Goal: Use online tool/utility: Utilize a website feature to perform a specific function

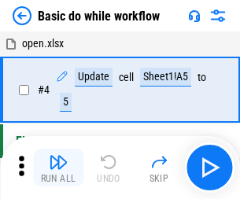
click at [58, 167] on img "button" at bounding box center [58, 161] width 19 height 19
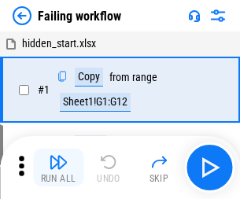
click at [58, 167] on img "button" at bounding box center [58, 161] width 19 height 19
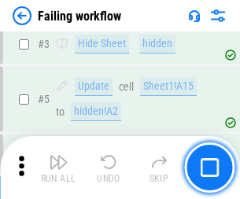
scroll to position [333, 0]
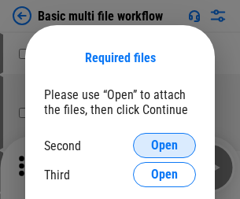
click at [164, 145] on span "Open" at bounding box center [164, 145] width 27 height 13
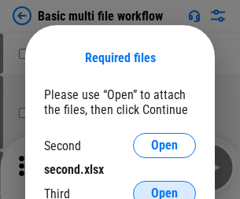
click at [164, 187] on span "Open" at bounding box center [164, 193] width 27 height 13
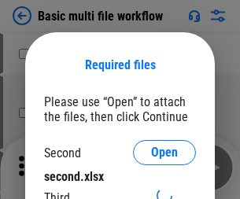
scroll to position [7, 0]
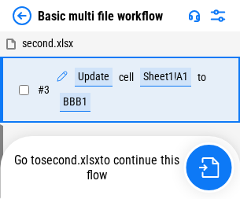
scroll to position [269, 0]
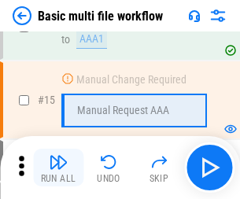
click at [58, 167] on img "button" at bounding box center [58, 161] width 19 height 19
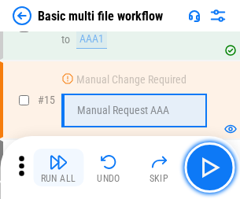
scroll to position [1045, 0]
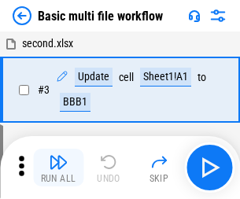
click at [58, 167] on img "button" at bounding box center [58, 161] width 19 height 19
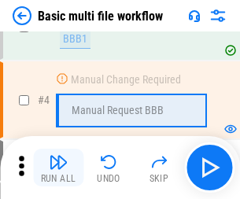
click at [58, 167] on img "button" at bounding box center [58, 161] width 19 height 19
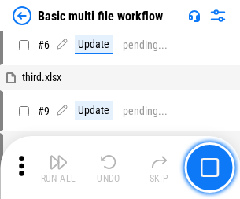
click at [58, 167] on img "button" at bounding box center [58, 161] width 19 height 19
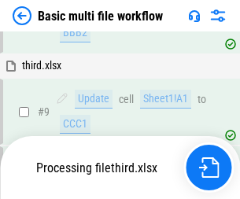
scroll to position [657, 0]
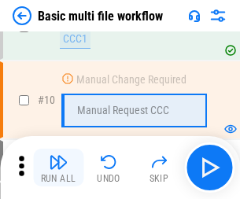
click at [58, 167] on img "button" at bounding box center [58, 161] width 19 height 19
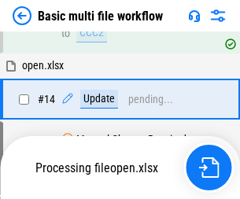
scroll to position [821, 0]
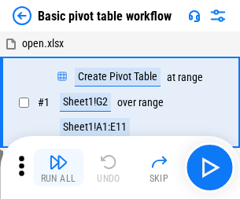
click at [58, 167] on img "button" at bounding box center [58, 161] width 19 height 19
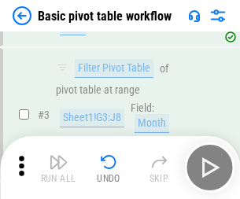
scroll to position [376, 0]
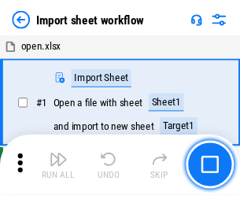
scroll to position [5, 0]
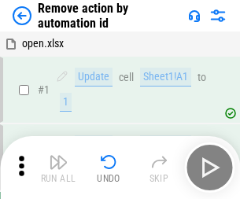
scroll to position [58, 0]
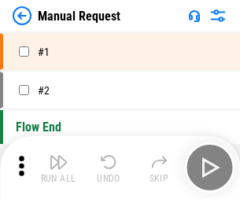
click at [58, 167] on img "button" at bounding box center [58, 161] width 19 height 19
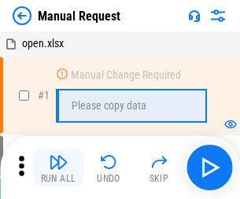
click at [58, 167] on img "button" at bounding box center [58, 161] width 19 height 19
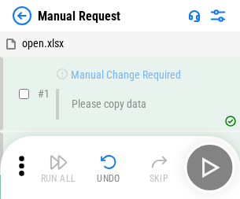
scroll to position [53, 0]
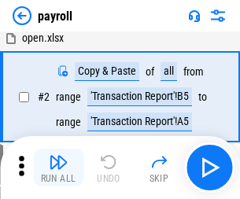
click at [58, 167] on img "button" at bounding box center [58, 161] width 19 height 19
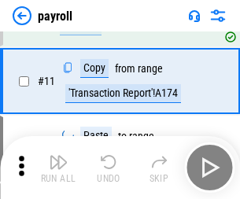
scroll to position [114, 0]
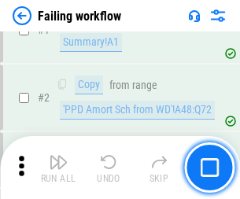
scroll to position [254, 0]
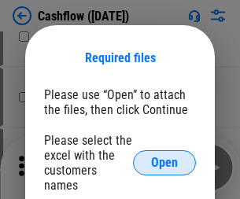
click at [164, 156] on span "Open" at bounding box center [164, 162] width 27 height 13
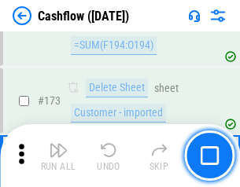
scroll to position [1663, 0]
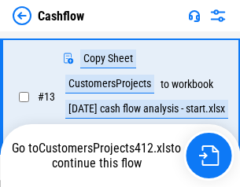
scroll to position [236, 0]
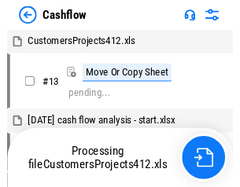
scroll to position [18, 0]
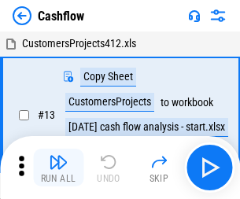
click at [58, 156] on img "button" at bounding box center [58, 161] width 19 height 19
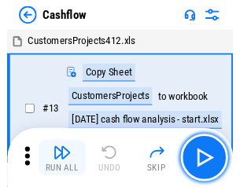
scroll to position [18, 0]
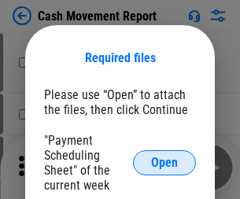
click at [164, 163] on span "Open" at bounding box center [164, 162] width 27 height 13
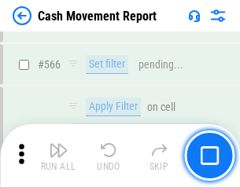
scroll to position [7200, 0]
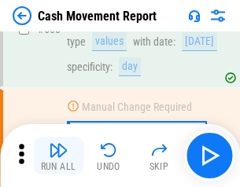
click at [58, 156] on img "button" at bounding box center [58, 150] width 19 height 19
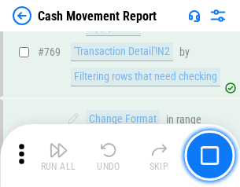
scroll to position [8729, 0]
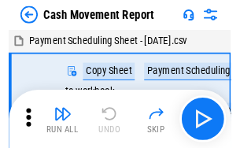
scroll to position [28, 0]
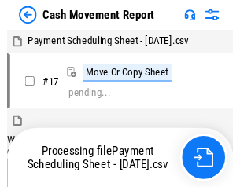
scroll to position [9, 0]
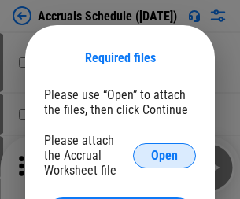
click at [164, 155] on span "Open" at bounding box center [164, 155] width 27 height 13
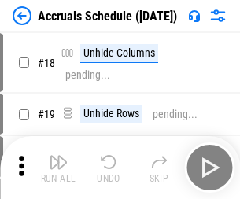
scroll to position [151, 0]
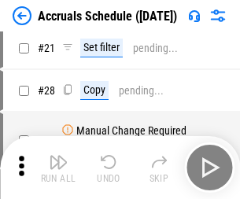
click at [58, 167] on img "button" at bounding box center [58, 161] width 19 height 19
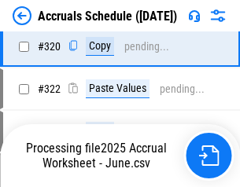
scroll to position [2922, 0]
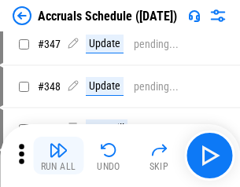
click at [58, 156] on img "button" at bounding box center [58, 150] width 19 height 19
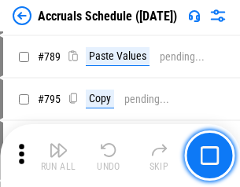
scroll to position [6599, 0]
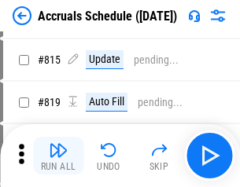
click at [58, 156] on img "button" at bounding box center [58, 150] width 19 height 19
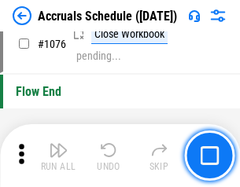
scroll to position [9408, 0]
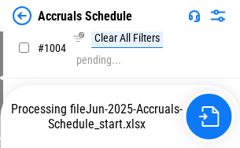
scroll to position [8002, 0]
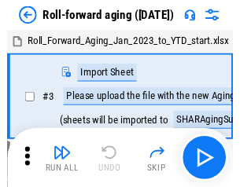
scroll to position [2, 0]
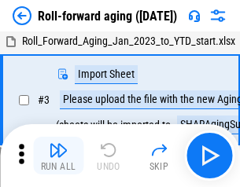
click at [58, 156] on img "button" at bounding box center [58, 150] width 19 height 19
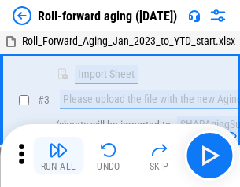
click at [58, 156] on img "button" at bounding box center [58, 150] width 19 height 19
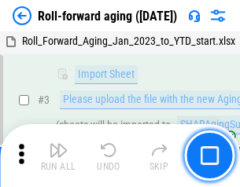
scroll to position [101, 0]
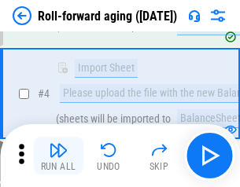
click at [58, 156] on img "button" at bounding box center [58, 150] width 19 height 19
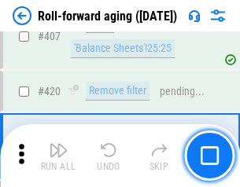
scroll to position [5447, 0]
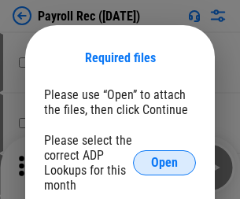
click at [164, 163] on span "Open" at bounding box center [164, 162] width 27 height 13
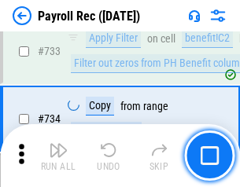
scroll to position [9163, 0]
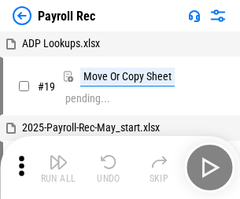
click at [58, 167] on img "button" at bounding box center [58, 161] width 19 height 19
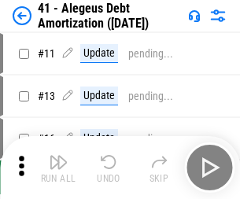
click at [58, 167] on img "button" at bounding box center [58, 161] width 19 height 19
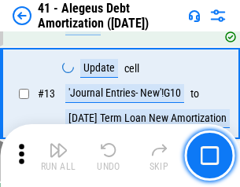
scroll to position [194, 0]
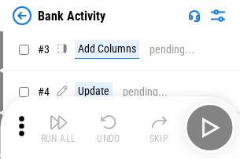
click at [58, 128] on img "button" at bounding box center [58, 122] width 19 height 19
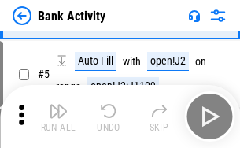
scroll to position [83, 0]
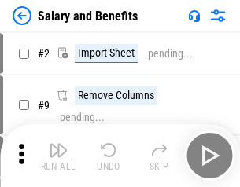
click at [58, 156] on img "button" at bounding box center [58, 150] width 19 height 19
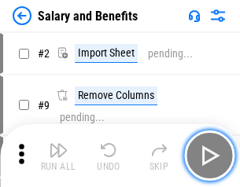
scroll to position [21, 0]
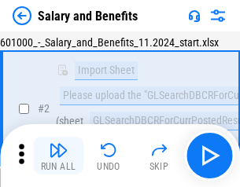
click at [58, 156] on img "button" at bounding box center [58, 150] width 19 height 19
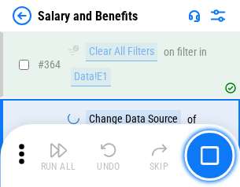
scroll to position [7398, 0]
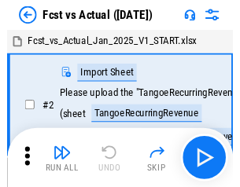
scroll to position [20, 0]
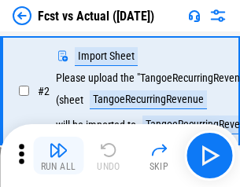
click at [58, 156] on img "button" at bounding box center [58, 150] width 19 height 19
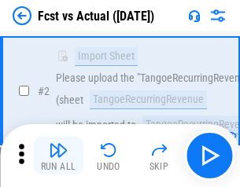
click at [58, 156] on img "button" at bounding box center [58, 150] width 19 height 19
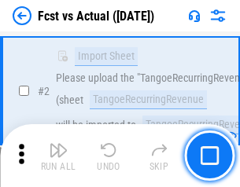
scroll to position [147, 0]
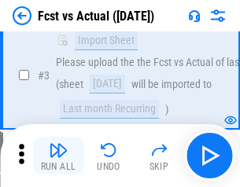
click at [58, 156] on img "button" at bounding box center [58, 150] width 19 height 19
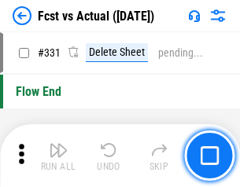
scroll to position [7519, 0]
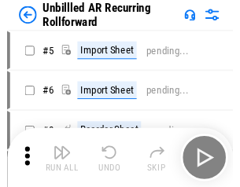
scroll to position [34, 0]
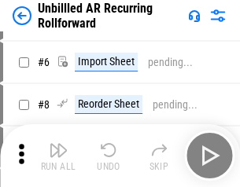
click at [58, 156] on img "button" at bounding box center [58, 150] width 19 height 19
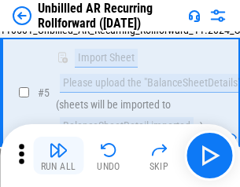
click at [58, 156] on img "button" at bounding box center [58, 150] width 19 height 19
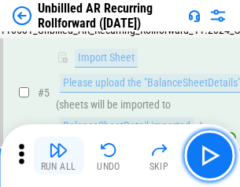
scroll to position [148, 0]
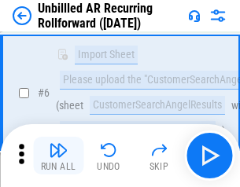
click at [58, 156] on img "button" at bounding box center [58, 150] width 19 height 19
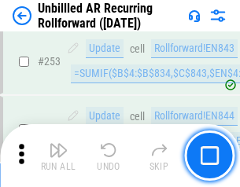
scroll to position [5336, 0]
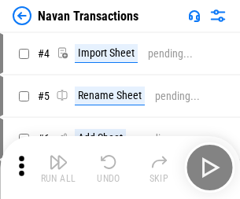
click at [58, 156] on img "button" at bounding box center [58, 161] width 19 height 19
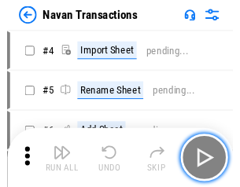
scroll to position [25, 0]
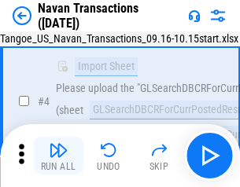
click at [58, 156] on img "button" at bounding box center [58, 150] width 19 height 19
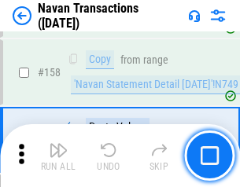
scroll to position [5093, 0]
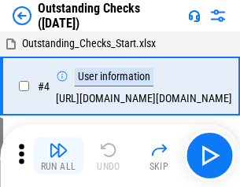
click at [58, 156] on img "button" at bounding box center [58, 150] width 19 height 19
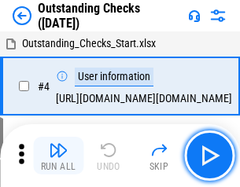
scroll to position [66, 0]
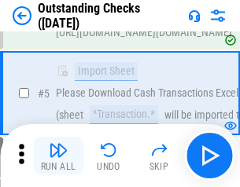
click at [58, 156] on img "button" at bounding box center [58, 150] width 19 height 19
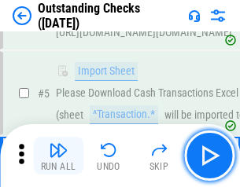
scroll to position [164, 0]
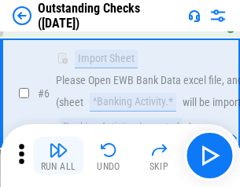
click at [58, 156] on img "button" at bounding box center [58, 150] width 19 height 19
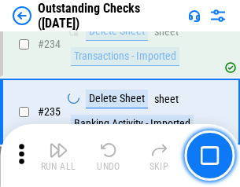
scroll to position [4770, 0]
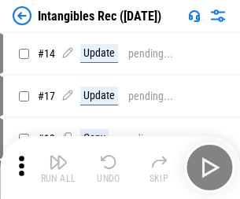
click at [58, 167] on img "button" at bounding box center [58, 161] width 19 height 19
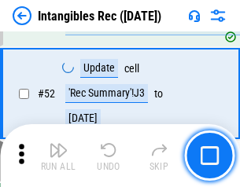
scroll to position [612, 0]
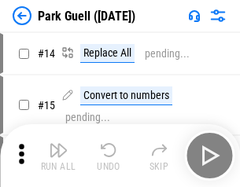
click at [58, 156] on img "button" at bounding box center [58, 150] width 19 height 19
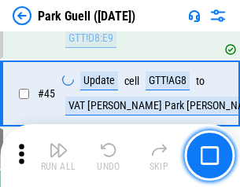
scroll to position [1964, 0]
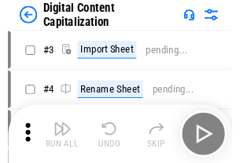
scroll to position [46, 0]
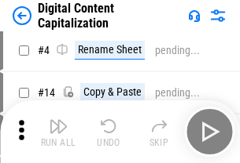
click at [58, 132] on img "button" at bounding box center [58, 126] width 19 height 19
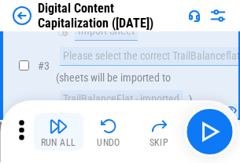
click at [58, 132] on img "button" at bounding box center [58, 126] width 19 height 19
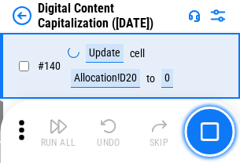
scroll to position [1666, 0]
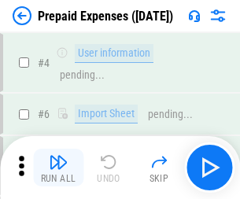
click at [58, 156] on img "button" at bounding box center [58, 161] width 19 height 19
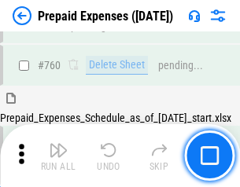
scroll to position [4354, 0]
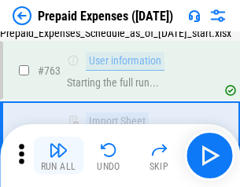
click at [58, 156] on img "button" at bounding box center [58, 150] width 19 height 19
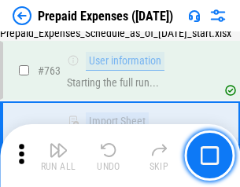
scroll to position [4447, 0]
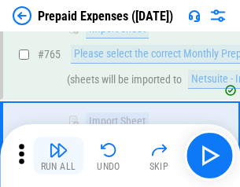
click at [58, 156] on img "button" at bounding box center [58, 150] width 19 height 19
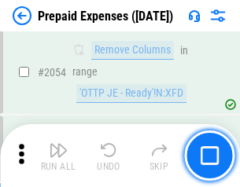
scroll to position [16420, 0]
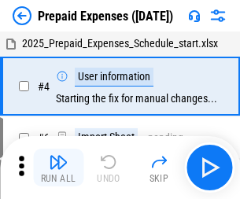
click at [58, 167] on img "button" at bounding box center [58, 161] width 19 height 19
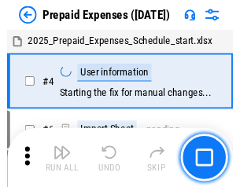
scroll to position [69, 0]
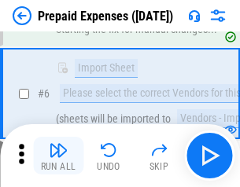
click at [58, 156] on img "button" at bounding box center [58, 150] width 19 height 19
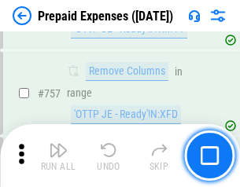
scroll to position [5597, 0]
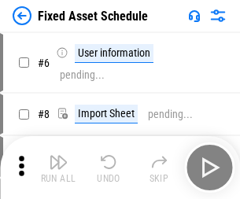
click at [58, 167] on img "button" at bounding box center [58, 161] width 19 height 19
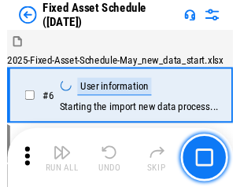
scroll to position [85, 0]
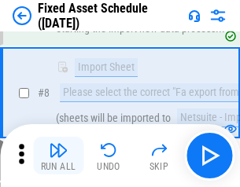
click at [58, 156] on img "button" at bounding box center [58, 150] width 19 height 19
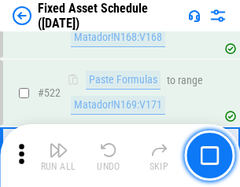
scroll to position [5460, 0]
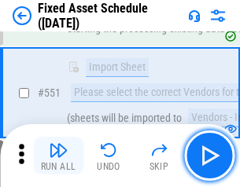
click at [58, 156] on img "button" at bounding box center [58, 150] width 19 height 19
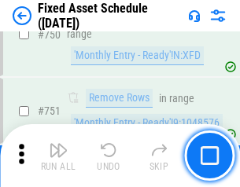
scroll to position [7658, 0]
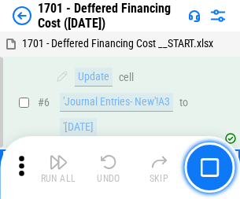
scroll to position [189, 0]
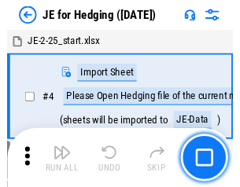
scroll to position [2, 0]
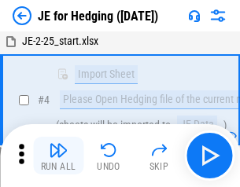
click at [58, 156] on img "button" at bounding box center [58, 150] width 19 height 19
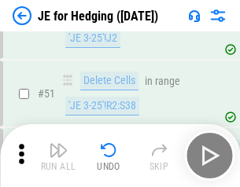
scroll to position [1017, 0]
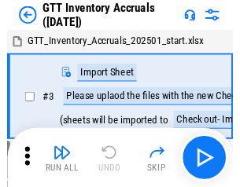
scroll to position [2, 0]
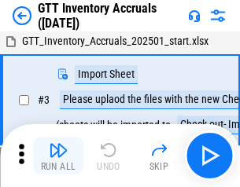
click at [58, 156] on img "button" at bounding box center [58, 150] width 19 height 19
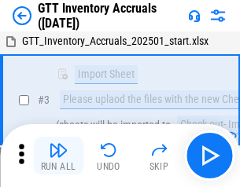
click at [58, 156] on img "button" at bounding box center [58, 150] width 19 height 19
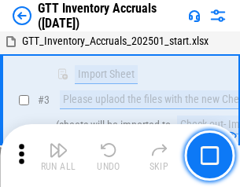
scroll to position [101, 0]
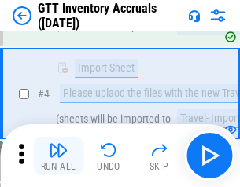
click at [58, 156] on img "button" at bounding box center [58, 150] width 19 height 19
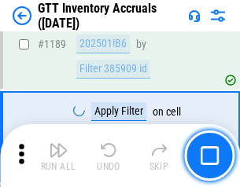
scroll to position [12827, 0]
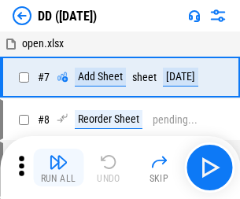
click at [58, 167] on img "button" at bounding box center [58, 161] width 19 height 19
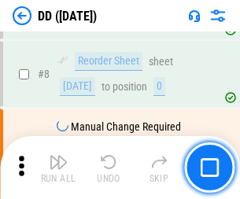
scroll to position [152, 0]
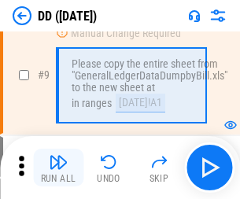
click at [58, 167] on img "button" at bounding box center [58, 161] width 19 height 19
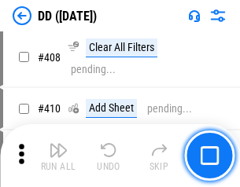
scroll to position [7028, 0]
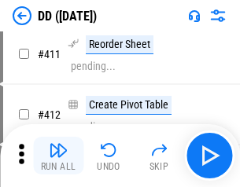
click at [58, 156] on img "button" at bounding box center [58, 150] width 19 height 19
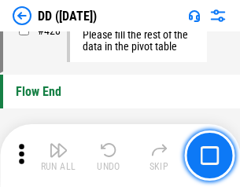
scroll to position [7518, 0]
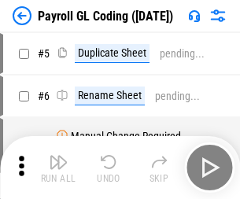
click at [58, 167] on img "button" at bounding box center [58, 161] width 19 height 19
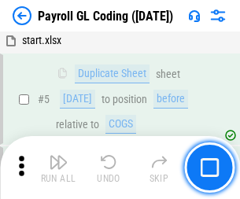
scroll to position [189, 0]
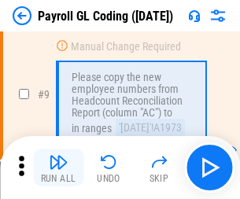
click at [58, 167] on img "button" at bounding box center [58, 161] width 19 height 19
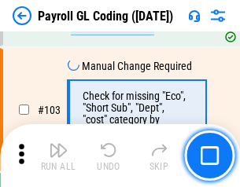
scroll to position [3685, 0]
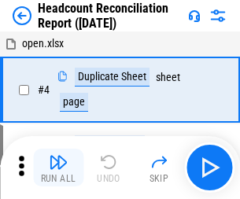
click at [58, 167] on img "button" at bounding box center [58, 161] width 19 height 19
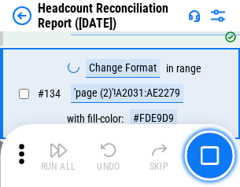
scroll to position [1888, 0]
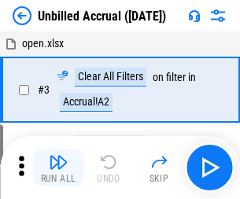
click at [58, 167] on img "button" at bounding box center [58, 161] width 19 height 19
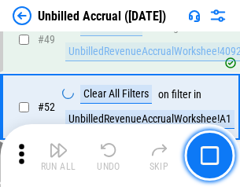
scroll to position [1425, 0]
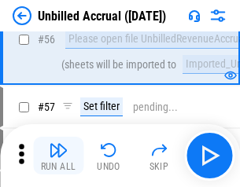
click at [58, 156] on img "button" at bounding box center [58, 150] width 19 height 19
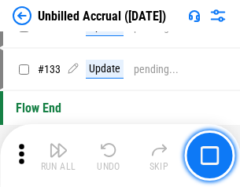
scroll to position [4679, 0]
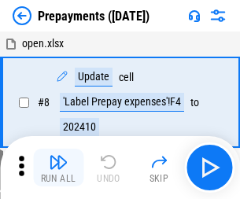
click at [58, 167] on img "button" at bounding box center [58, 161] width 19 height 19
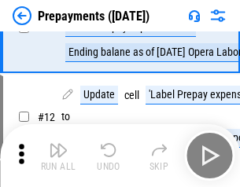
scroll to position [98, 0]
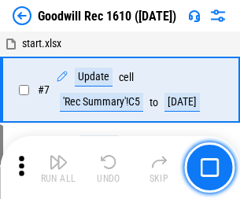
scroll to position [269, 0]
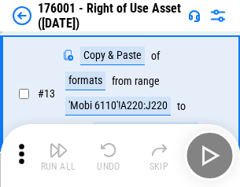
scroll to position [101, 0]
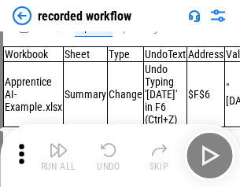
click at [58, 156] on img "button" at bounding box center [58, 150] width 19 height 19
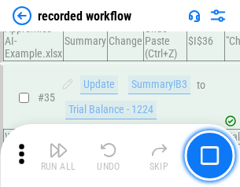
scroll to position [4910, 0]
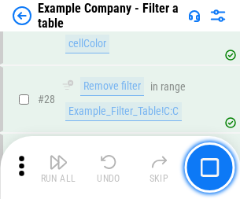
scroll to position [1437, 0]
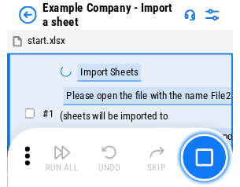
scroll to position [24, 0]
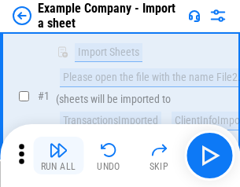
click at [58, 156] on img "button" at bounding box center [58, 150] width 19 height 19
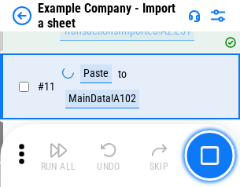
scroll to position [347, 0]
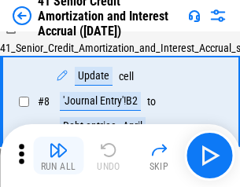
click at [58, 156] on img "button" at bounding box center [58, 150] width 19 height 19
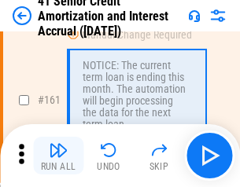
click at [58, 156] on img "button" at bounding box center [58, 150] width 19 height 19
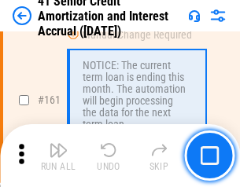
scroll to position [1680, 0]
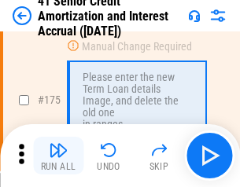
click at [58, 156] on img "button" at bounding box center [58, 150] width 19 height 19
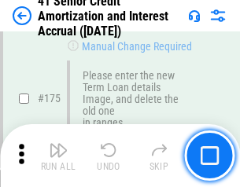
scroll to position [1840, 0]
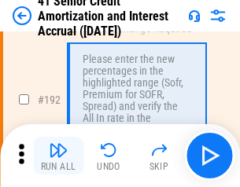
click at [58, 156] on img "button" at bounding box center [58, 150] width 19 height 19
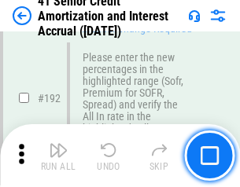
scroll to position [2005, 0]
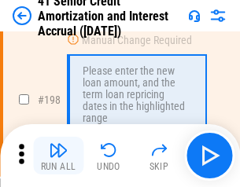
click at [58, 156] on img "button" at bounding box center [58, 150] width 19 height 19
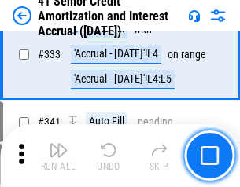
scroll to position [4013, 0]
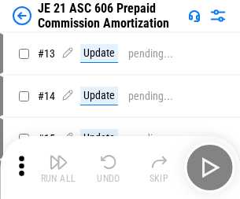
click at [58, 156] on img "button" at bounding box center [58, 161] width 19 height 19
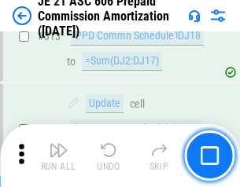
scroll to position [2933, 0]
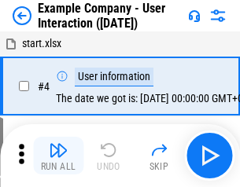
click at [58, 156] on img "button" at bounding box center [58, 150] width 19 height 19
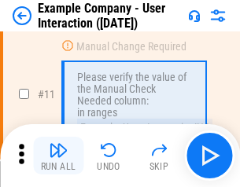
click at [58, 156] on img "button" at bounding box center [58, 150] width 19 height 19
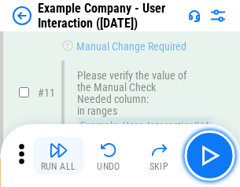
scroll to position [340, 0]
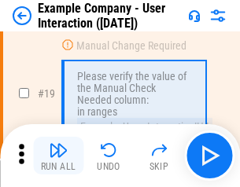
click at [58, 156] on img "button" at bounding box center [58, 150] width 19 height 19
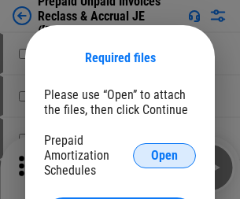
click at [164, 155] on span "Open" at bounding box center [164, 155] width 27 height 13
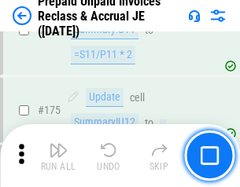
scroll to position [2121, 0]
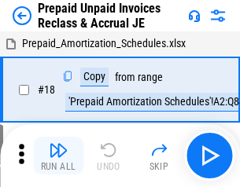
click at [58, 156] on img "button" at bounding box center [58, 150] width 19 height 19
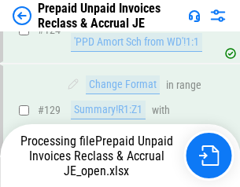
scroll to position [1367, 0]
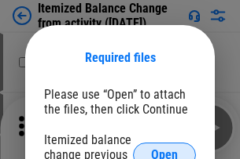
click at [164, 149] on span "Open" at bounding box center [164, 155] width 27 height 13
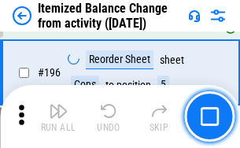
scroll to position [3023, 0]
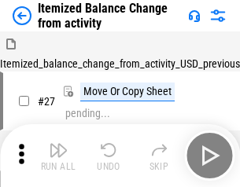
scroll to position [24, 0]
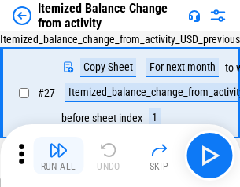
click at [58, 156] on img "button" at bounding box center [58, 150] width 19 height 19
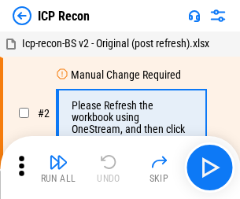
scroll to position [7, 0]
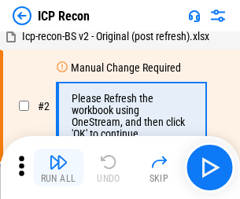
click at [58, 167] on img "button" at bounding box center [58, 161] width 19 height 19
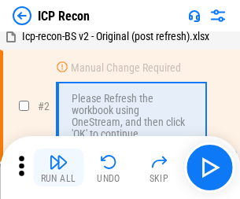
click at [58, 167] on img "button" at bounding box center [58, 161] width 19 height 19
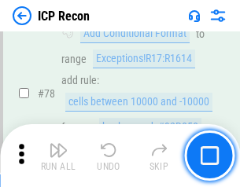
scroll to position [1540, 0]
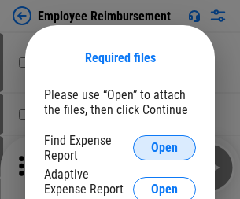
click at [164, 148] on span "Open" at bounding box center [164, 147] width 27 height 13
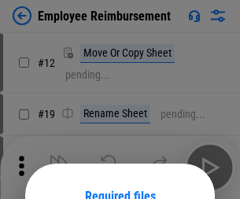
scroll to position [138, 0]
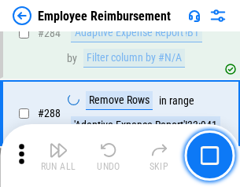
scroll to position [4270, 0]
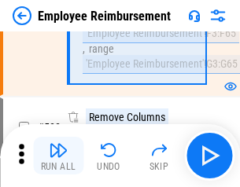
click at [58, 156] on img "button" at bounding box center [58, 150] width 19 height 19
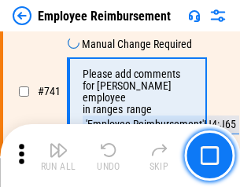
scroll to position [11021, 0]
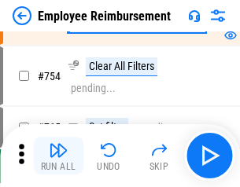
click at [58, 156] on img "button" at bounding box center [58, 150] width 19 height 19
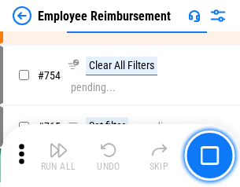
click at [58, 156] on img "button" at bounding box center [58, 150] width 19 height 19
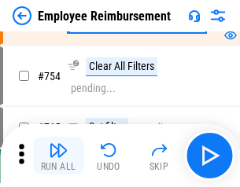
click at [58, 156] on img "button" at bounding box center [58, 150] width 19 height 19
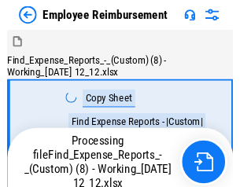
scroll to position [53, 0]
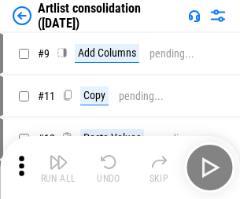
click at [58, 167] on img "button" at bounding box center [58, 161] width 19 height 19
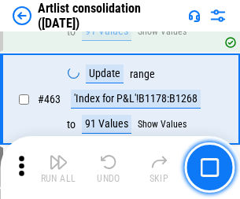
scroll to position [6878, 0]
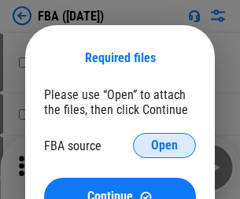
click at [164, 145] on span "Open" at bounding box center [164, 145] width 27 height 13
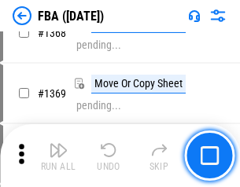
scroll to position [16870, 0]
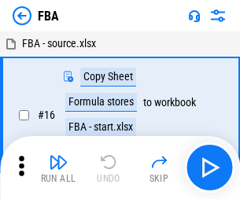
scroll to position [16, 0]
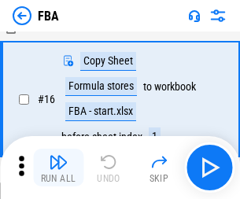
click at [58, 167] on img "button" at bounding box center [58, 161] width 19 height 19
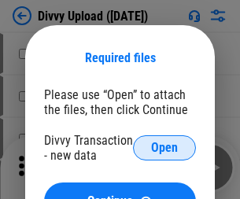
click span "Open"
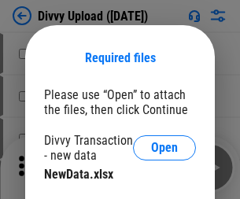
click span "Continue"
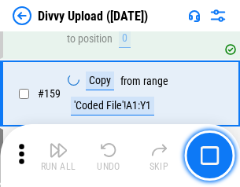
scroll to position [1627, 0]
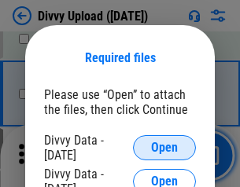
click span "Open"
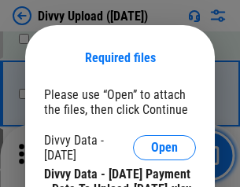
click span "Open"
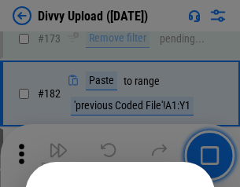
scroll to position [1763, 0]
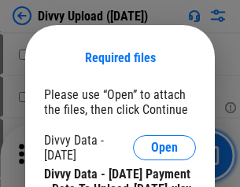
click span "Open"
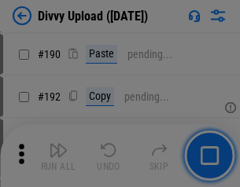
scroll to position [1983, 0]
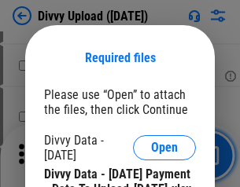
click span "Open"
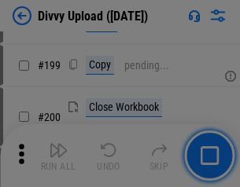
scroll to position [2284, 0]
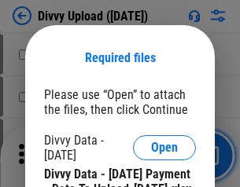
click span "Open"
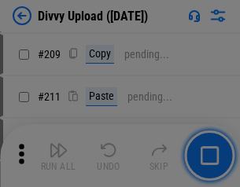
scroll to position [2668, 0]
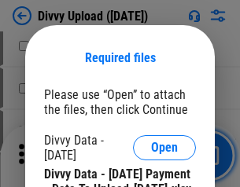
click span "Open"
click span "Continue"
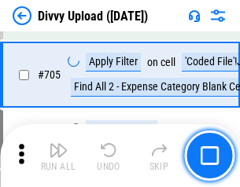
scroll to position [10746, 0]
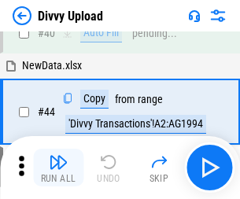
click at [58, 167] on img "button" at bounding box center [58, 161] width 19 height 19
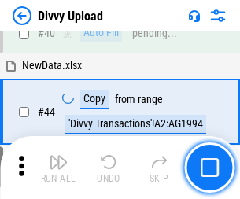
scroll to position [173, 0]
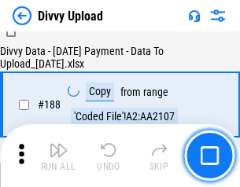
scroll to position [1849, 0]
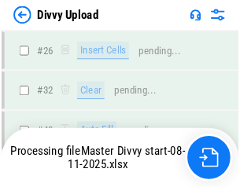
scroll to position [1627, 0]
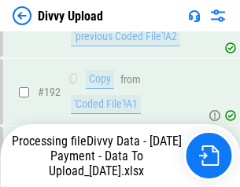
scroll to position [2104, 0]
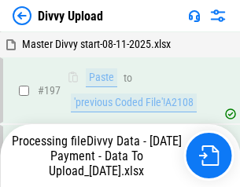
scroll to position [2451, 0]
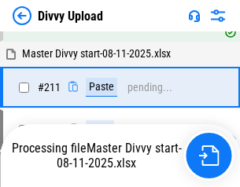
scroll to position [3036, 0]
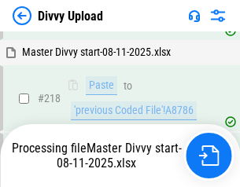
scroll to position [3382, 0]
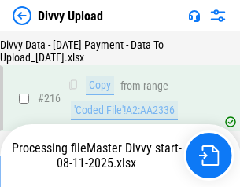
scroll to position [3247, 0]
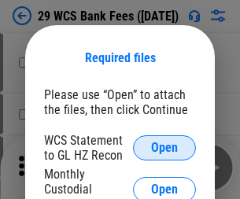
click at [164, 148] on span "Open" at bounding box center [164, 147] width 27 height 13
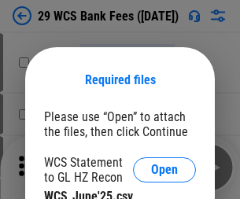
scroll to position [22, 0]
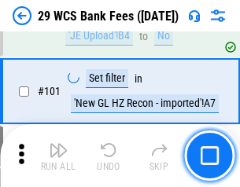
scroll to position [1531, 0]
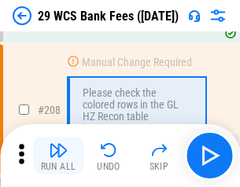
click at [58, 156] on img "button" at bounding box center [58, 150] width 19 height 19
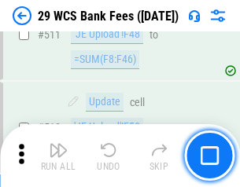
scroll to position [7903, 0]
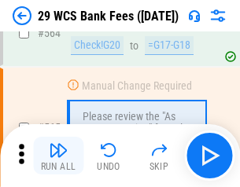
click at [58, 156] on img "button" at bounding box center [58, 150] width 19 height 19
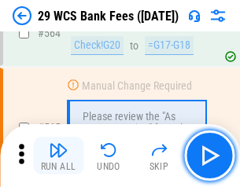
scroll to position [8496, 0]
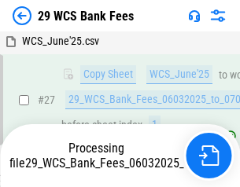
scroll to position [313, 0]
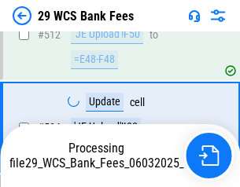
scroll to position [8386, 0]
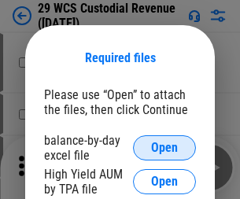
click at [164, 148] on span "Open" at bounding box center [164, 147] width 27 height 13
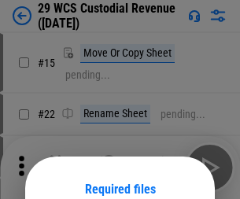
scroll to position [131, 0]
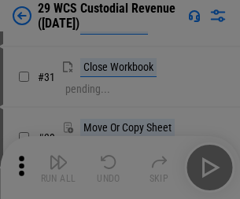
scroll to position [337, 0]
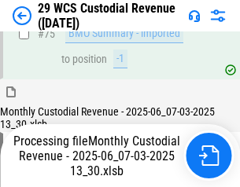
scroll to position [1641, 0]
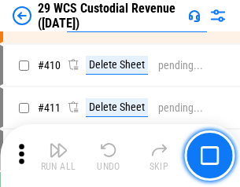
click at [58, 156] on img "button" at bounding box center [58, 150] width 19 height 19
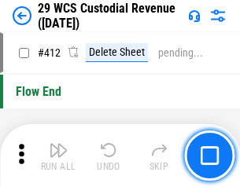
scroll to position [7502, 0]
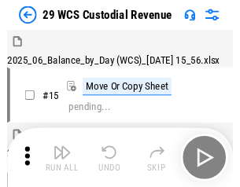
scroll to position [38, 0]
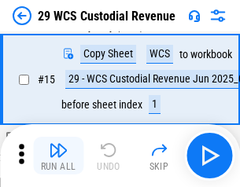
click at [58, 156] on img "button" at bounding box center [58, 150] width 19 height 19
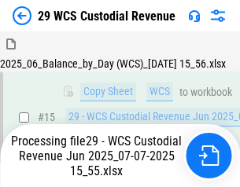
scroll to position [356, 0]
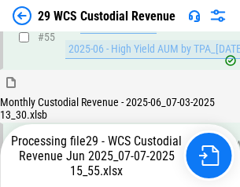
scroll to position [1641, 0]
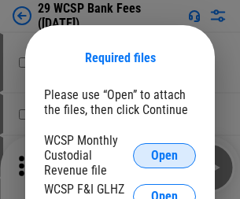
click at [164, 155] on span "Open" at bounding box center [164, 155] width 27 height 13
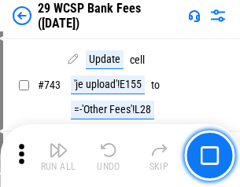
scroll to position [7916, 0]
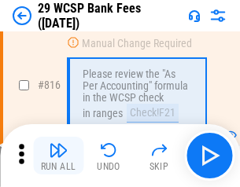
click at [58, 156] on img "button" at bounding box center [58, 150] width 19 height 19
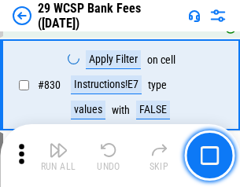
scroll to position [9967, 0]
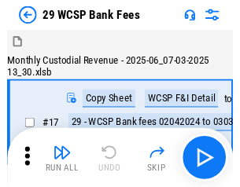
scroll to position [38, 0]
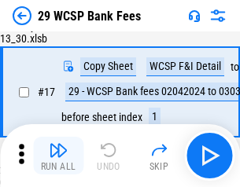
click at [58, 156] on img "button" at bounding box center [58, 150] width 19 height 19
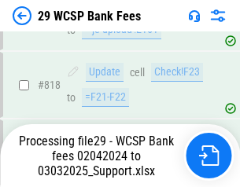
scroll to position [9659, 0]
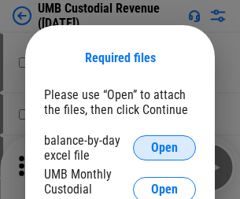
click at [164, 148] on span "Open" at bounding box center [164, 147] width 27 height 13
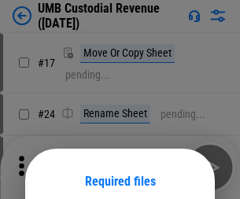
scroll to position [123, 0]
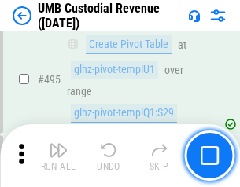
scroll to position [6409, 0]
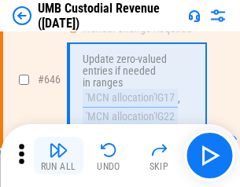
click at [58, 156] on img "button" at bounding box center [58, 150] width 19 height 19
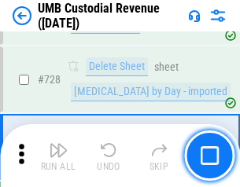
scroll to position [9690, 0]
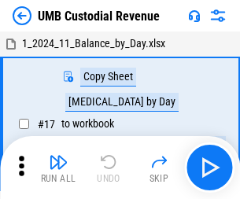
scroll to position [12, 0]
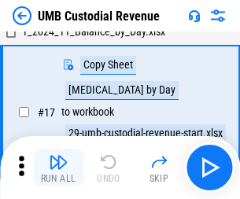
click at [58, 167] on img "button" at bounding box center [58, 161] width 19 height 19
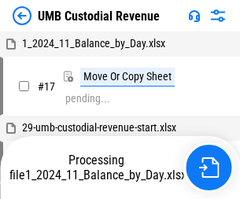
scroll to position [12, 0]
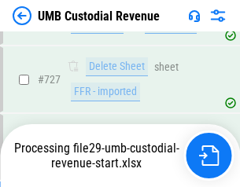
scroll to position [9654, 0]
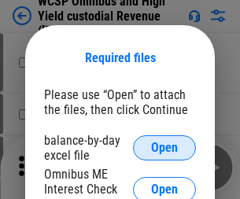
click at [164, 148] on span "Open" at bounding box center [164, 147] width 27 height 13
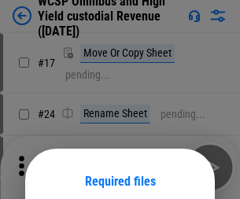
scroll to position [123, 0]
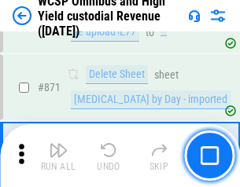
scroll to position [13295, 0]
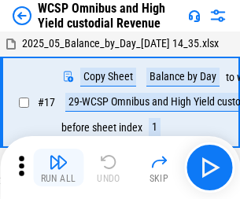
click at [58, 156] on img "button" at bounding box center [58, 161] width 19 height 19
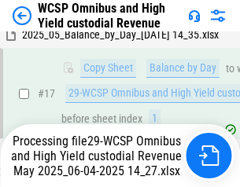
scroll to position [327, 0]
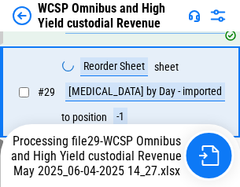
scroll to position [327, 0]
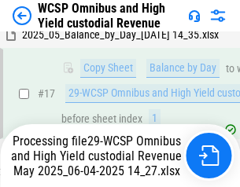
scroll to position [327, 0]
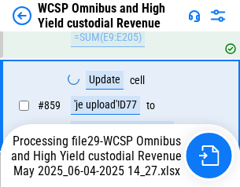
scroll to position [13259, 0]
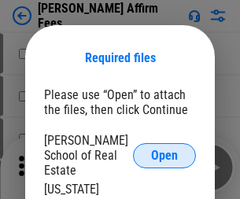
click at [164, 149] on span "Open" at bounding box center [164, 155] width 27 height 13
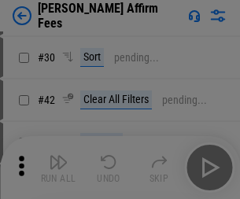
scroll to position [320, 0]
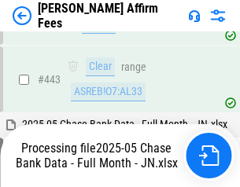
scroll to position [4100, 0]
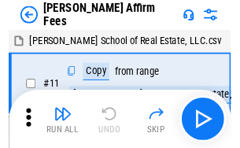
scroll to position [16, 0]
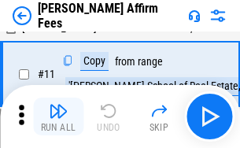
click at [58, 116] on img "button" at bounding box center [58, 110] width 19 height 19
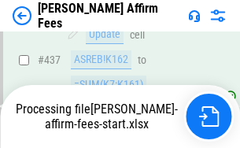
scroll to position [4120, 0]
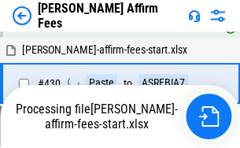
scroll to position [3633, 0]
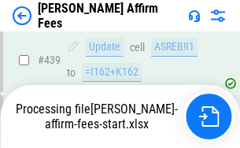
scroll to position [4120, 0]
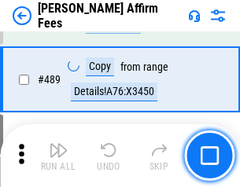
scroll to position [4100, 0]
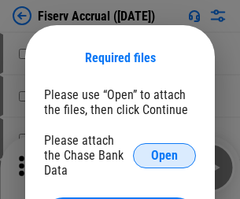
click at [164, 149] on span "Open" at bounding box center [164, 155] width 27 height 13
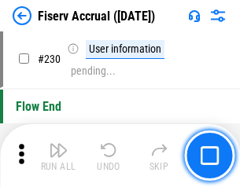
scroll to position [4977, 0]
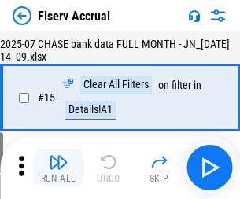
click at [58, 167] on img "button" at bounding box center [58, 161] width 19 height 19
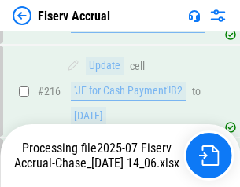
scroll to position [4959, 0]
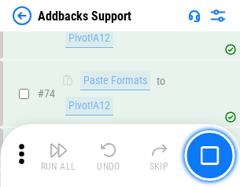
scroll to position [1144, 0]
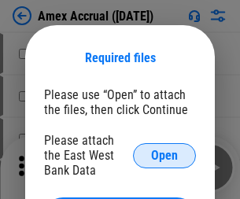
click at [164, 155] on span "Open" at bounding box center [164, 155] width 27 height 13
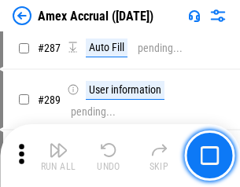
scroll to position [4505, 0]
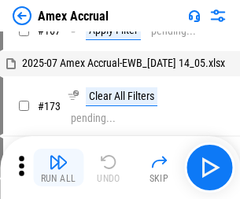
click at [58, 167] on img "button" at bounding box center [58, 161] width 19 height 19
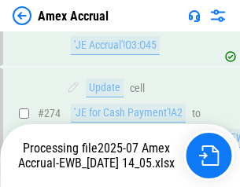
scroll to position [4780, 0]
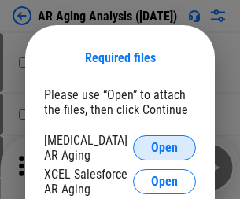
click at [164, 145] on span "Open" at bounding box center [164, 147] width 27 height 13
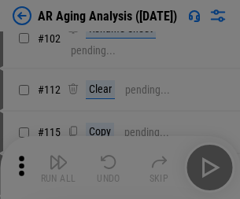
scroll to position [216, 0]
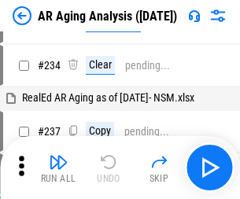
scroll to position [16, 0]
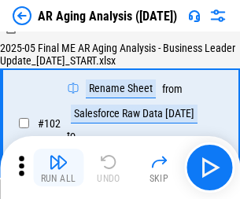
click at [58, 167] on img "button" at bounding box center [58, 161] width 19 height 19
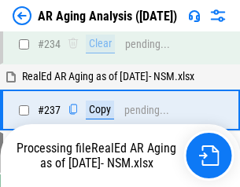
scroll to position [2435, 0]
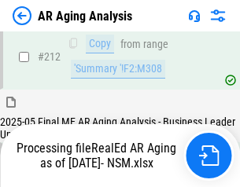
scroll to position [2349, 0]
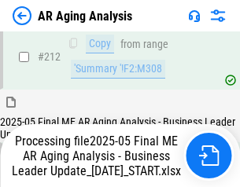
scroll to position [2417, 0]
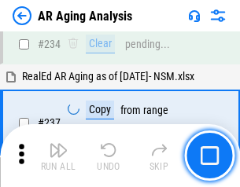
scroll to position [2417, 0]
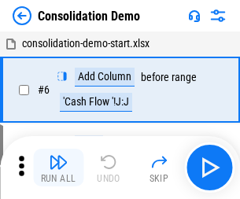
click at [58, 167] on img "button" at bounding box center [58, 161] width 19 height 19
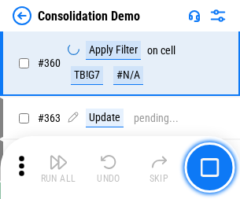
scroll to position [5265, 0]
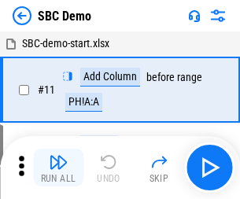
click at [58, 167] on img "button" at bounding box center [58, 161] width 19 height 19
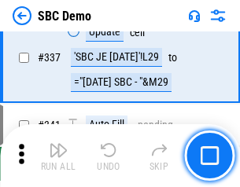
scroll to position [4132, 0]
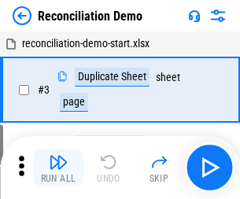
click at [58, 167] on img "button" at bounding box center [58, 161] width 19 height 19
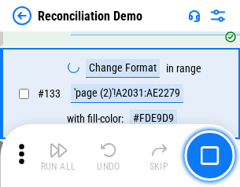
scroll to position [1865, 0]
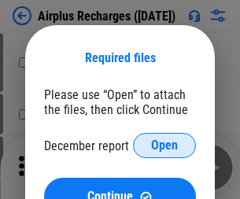
click at [164, 145] on span "Open" at bounding box center [164, 145] width 27 height 13
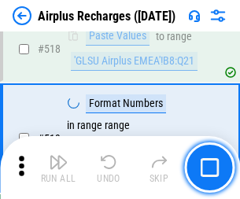
scroll to position [6760, 0]
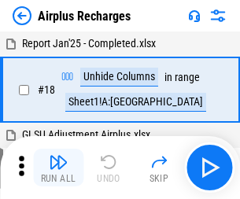
click at [58, 167] on img "button" at bounding box center [58, 161] width 19 height 19
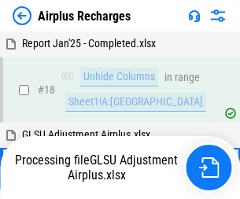
scroll to position [69, 0]
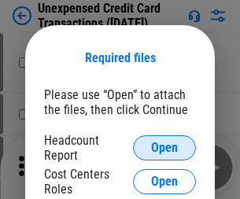
click at [164, 148] on span "Open" at bounding box center [164, 147] width 27 height 13
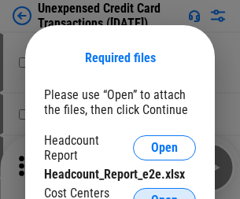
click at [164, 194] on span "Open" at bounding box center [164, 200] width 27 height 13
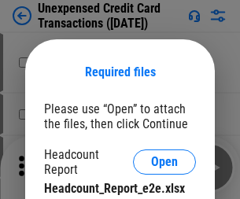
scroll to position [14, 0]
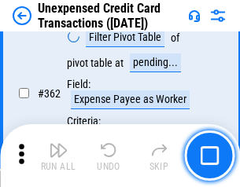
scroll to position [4040, 0]
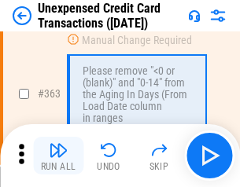
click at [58, 156] on img "button" at bounding box center [58, 150] width 19 height 19
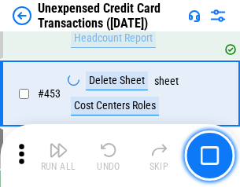
scroll to position [5358, 0]
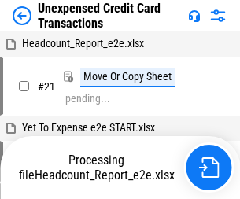
scroll to position [24, 0]
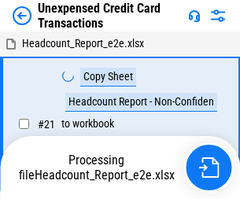
scroll to position [24, 0]
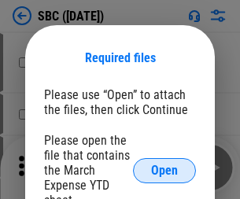
click at [164, 170] on span "Open" at bounding box center [164, 170] width 27 height 13
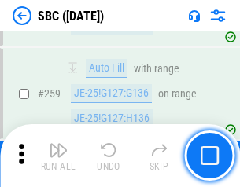
scroll to position [3070, 0]
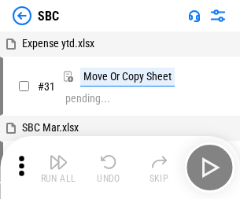
scroll to position [16, 0]
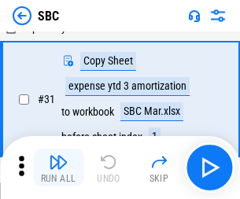
click at [58, 167] on img "button" at bounding box center [58, 161] width 19 height 19
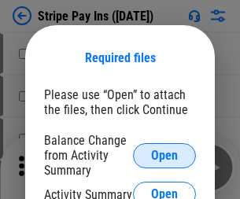
click at [164, 155] on span "Open" at bounding box center [164, 155] width 27 height 13
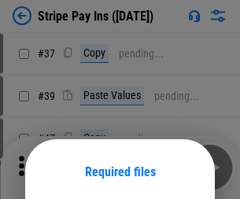
scroll to position [114, 0]
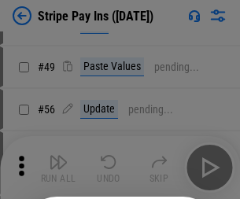
scroll to position [285, 0]
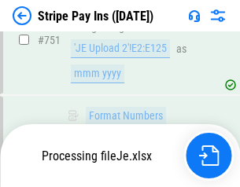
scroll to position [8144, 0]
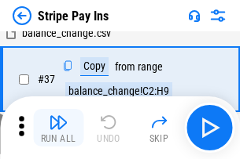
click at [58, 128] on img "button" at bounding box center [58, 122] width 19 height 19
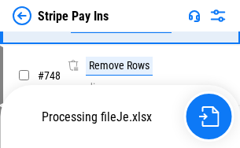
scroll to position [8109, 0]
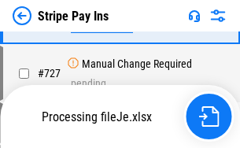
scroll to position [8109, 0]
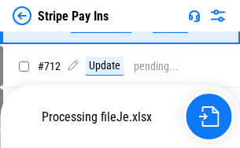
scroll to position [8016, 0]
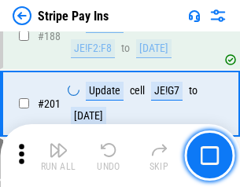
scroll to position [2237, 0]
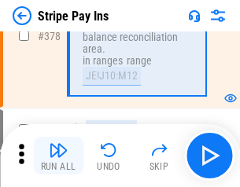
click at [58, 156] on img "button" at bounding box center [58, 150] width 19 height 19
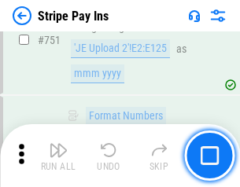
scroll to position [8089, 0]
